Goal: Transaction & Acquisition: Purchase product/service

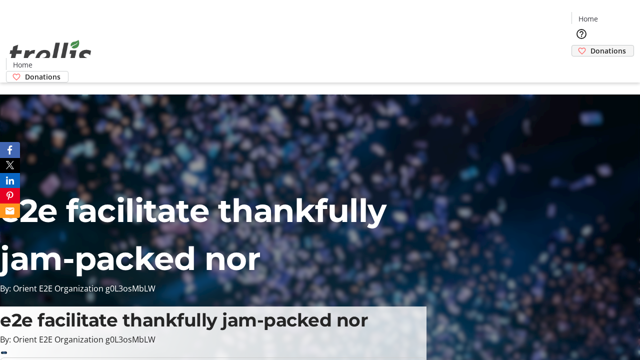
click at [591, 46] on span "Donations" at bounding box center [609, 51] width 36 height 11
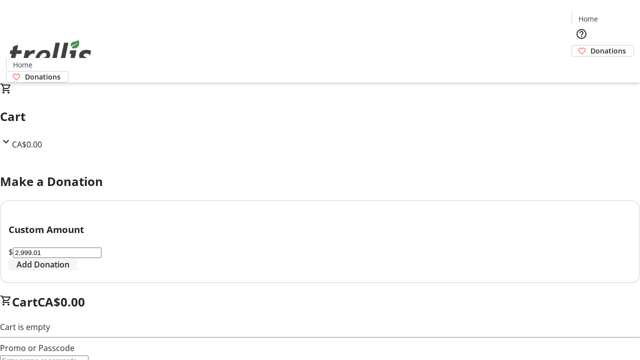
click at [70, 271] on span "Add Donation" at bounding box center [43, 265] width 53 height 12
